Goal: Task Accomplishment & Management: Manage account settings

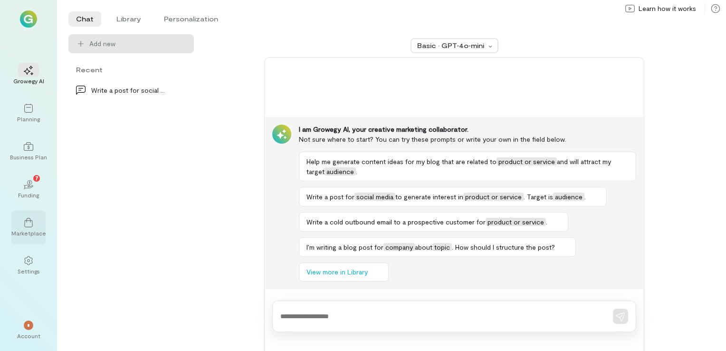
click at [27, 224] on icon at bounding box center [29, 223] width 10 height 10
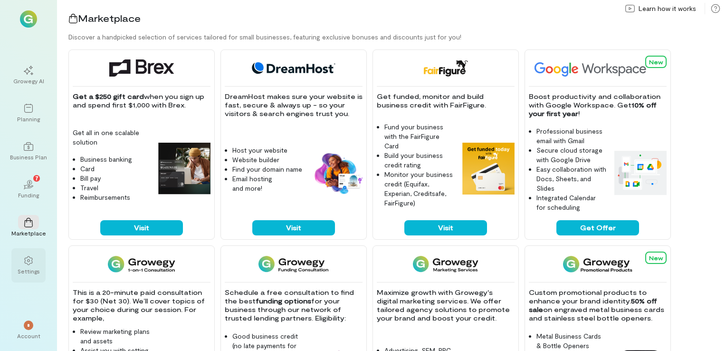
click at [21, 266] on div at bounding box center [28, 260] width 21 height 14
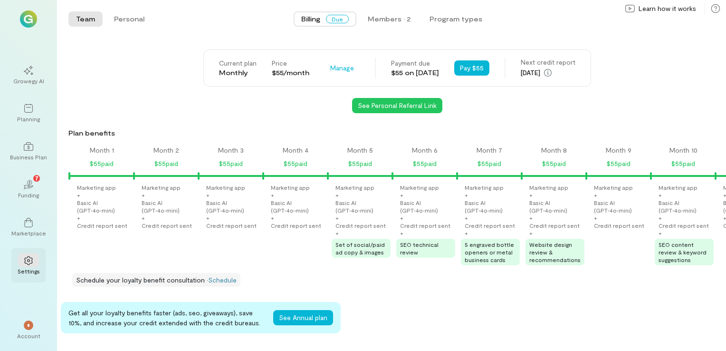
scroll to position [0, 614]
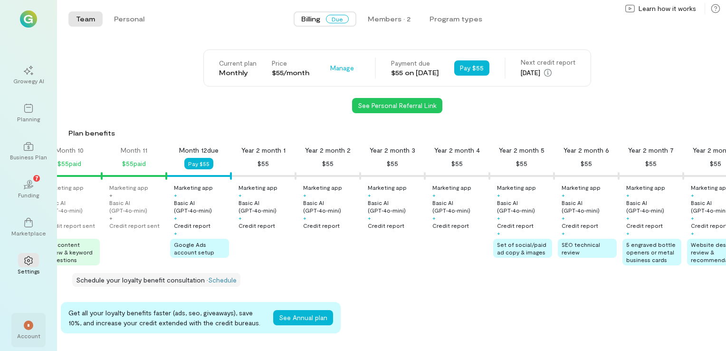
click at [29, 328] on div "*" at bounding box center [29, 325] width 10 height 10
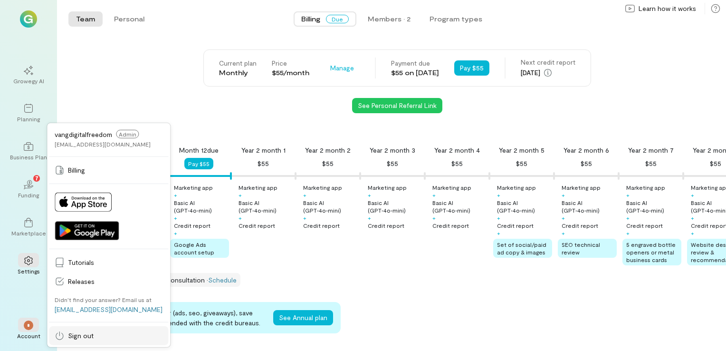
click at [85, 342] on link "Sign out" at bounding box center [108, 335] width 119 height 19
